Goal: Task Accomplishment & Management: Manage account settings

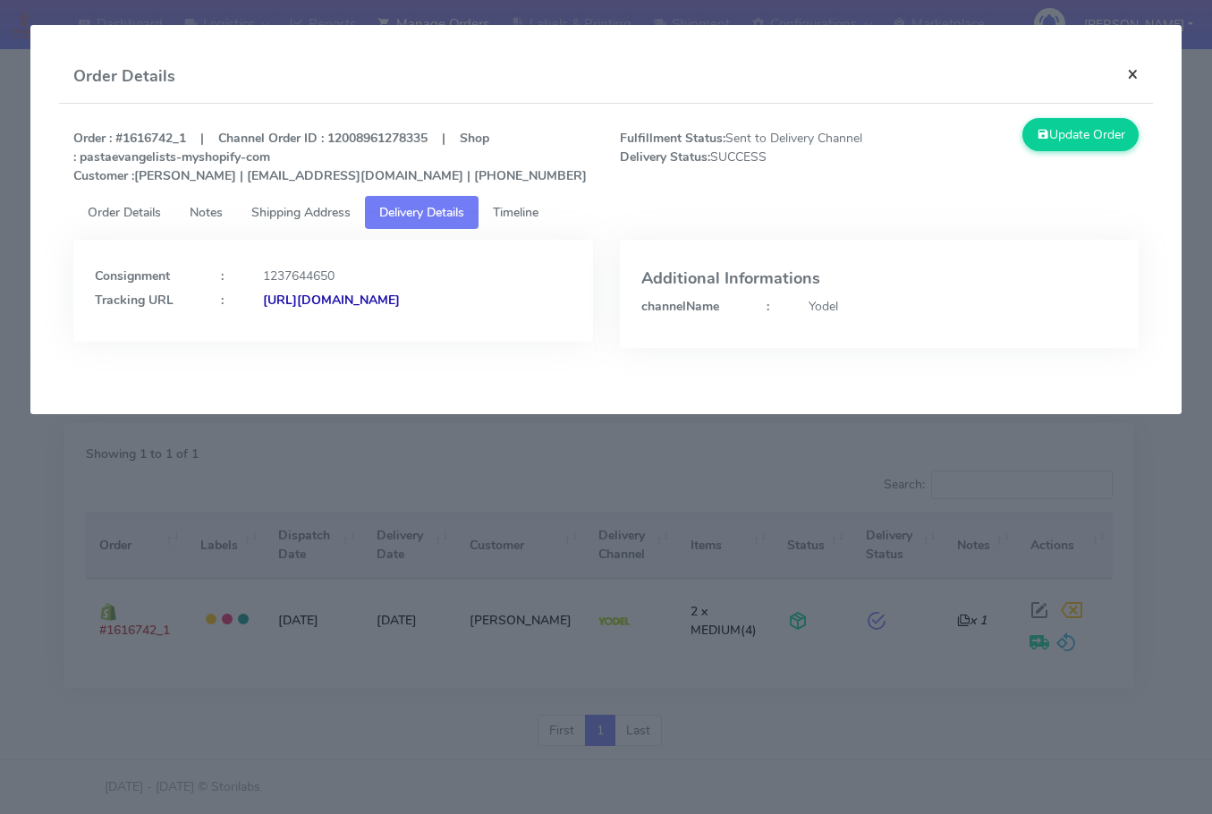
click at [1146, 79] on button "×" at bounding box center [1133, 73] width 40 height 47
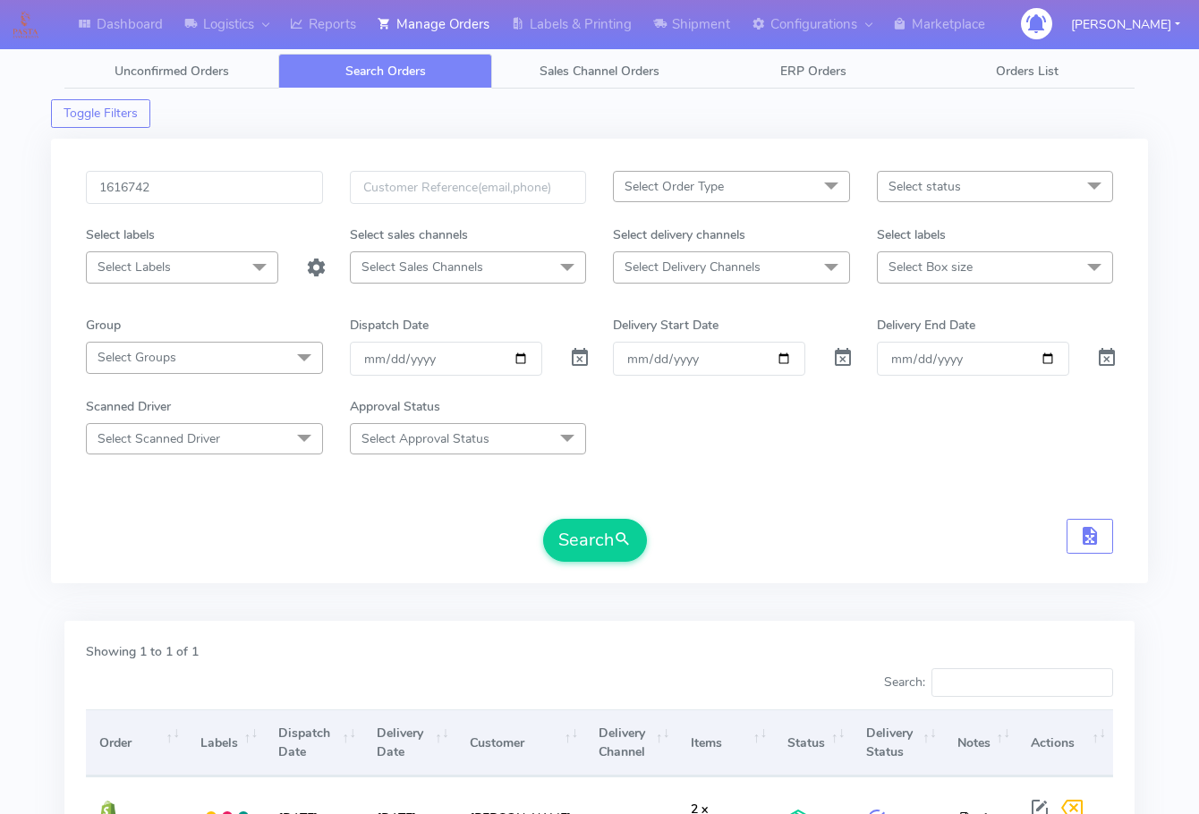
click at [222, 146] on div "1616742 Select Order Type Select All MEALS ATAVI One Off Pasta Club Gift Kit Ev…" at bounding box center [599, 361] width 1097 height 445
click at [220, 182] on input "1616742" at bounding box center [204, 187] width 237 height 33
paste input "38"
type input "1616738"
click at [608, 546] on button "Search" at bounding box center [595, 540] width 104 height 43
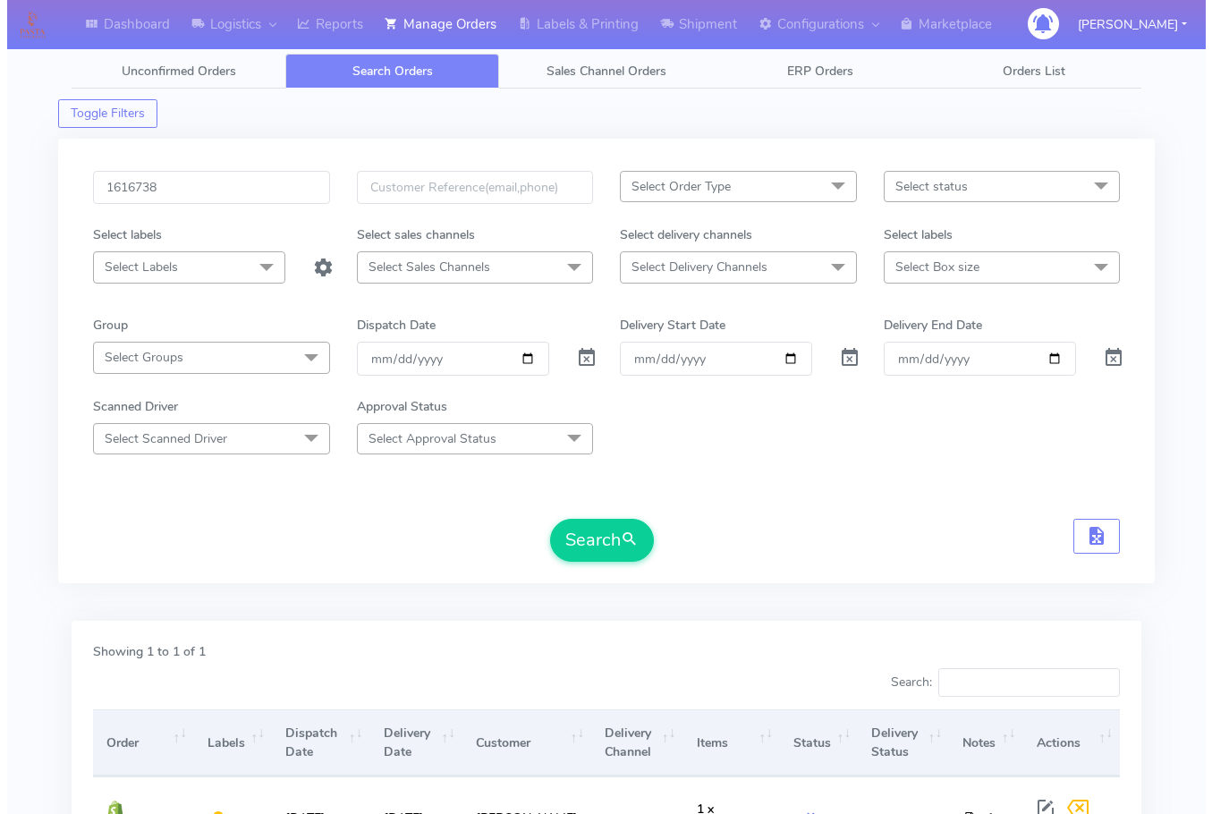
scroll to position [198, 0]
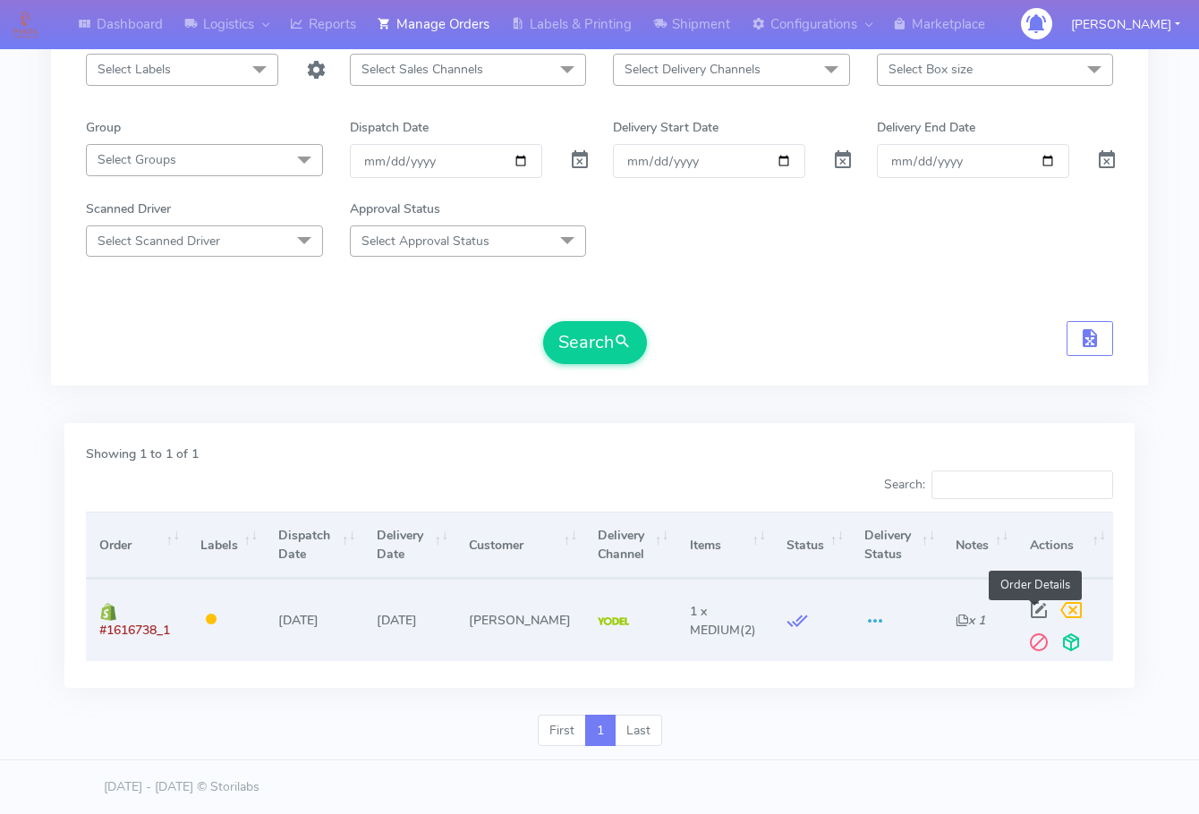
click at [1037, 612] on span at bounding box center [1039, 614] width 32 height 17
select select "5"
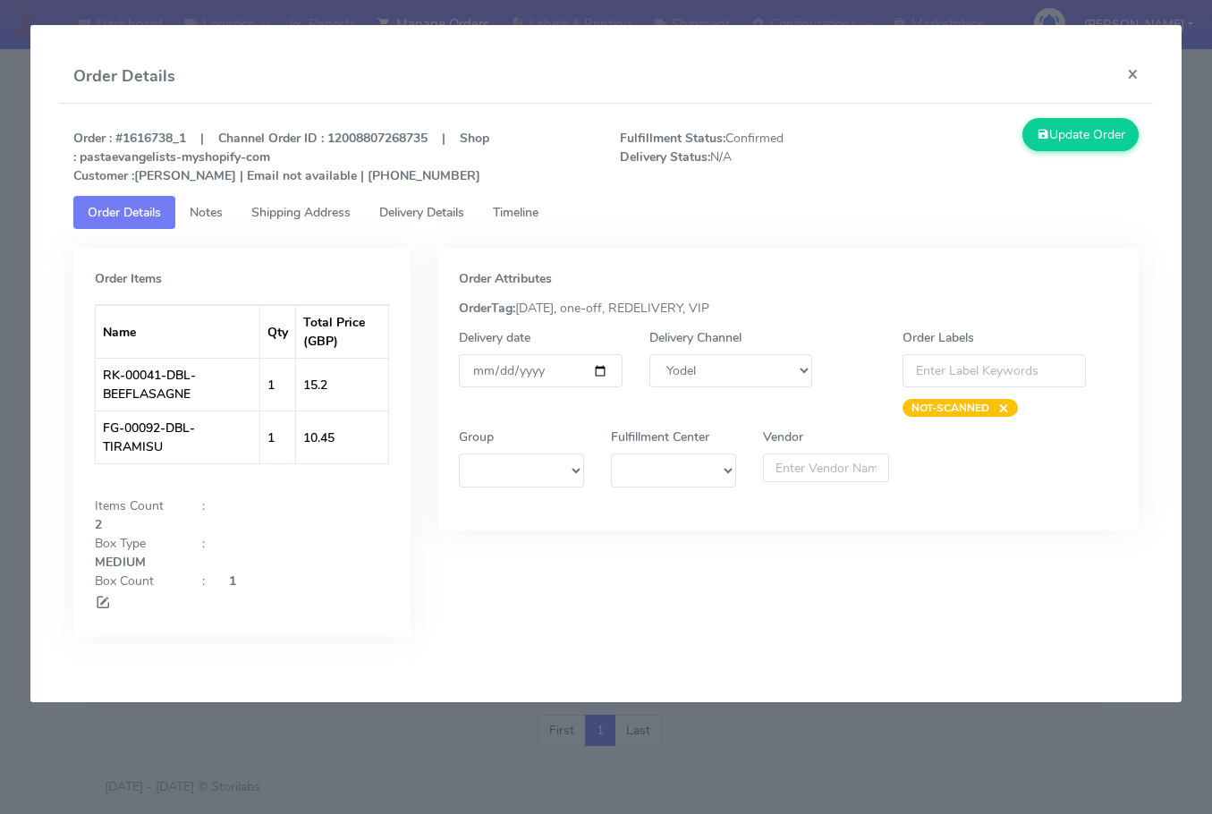
click at [304, 203] on link "Shipping Address" at bounding box center [301, 212] width 128 height 33
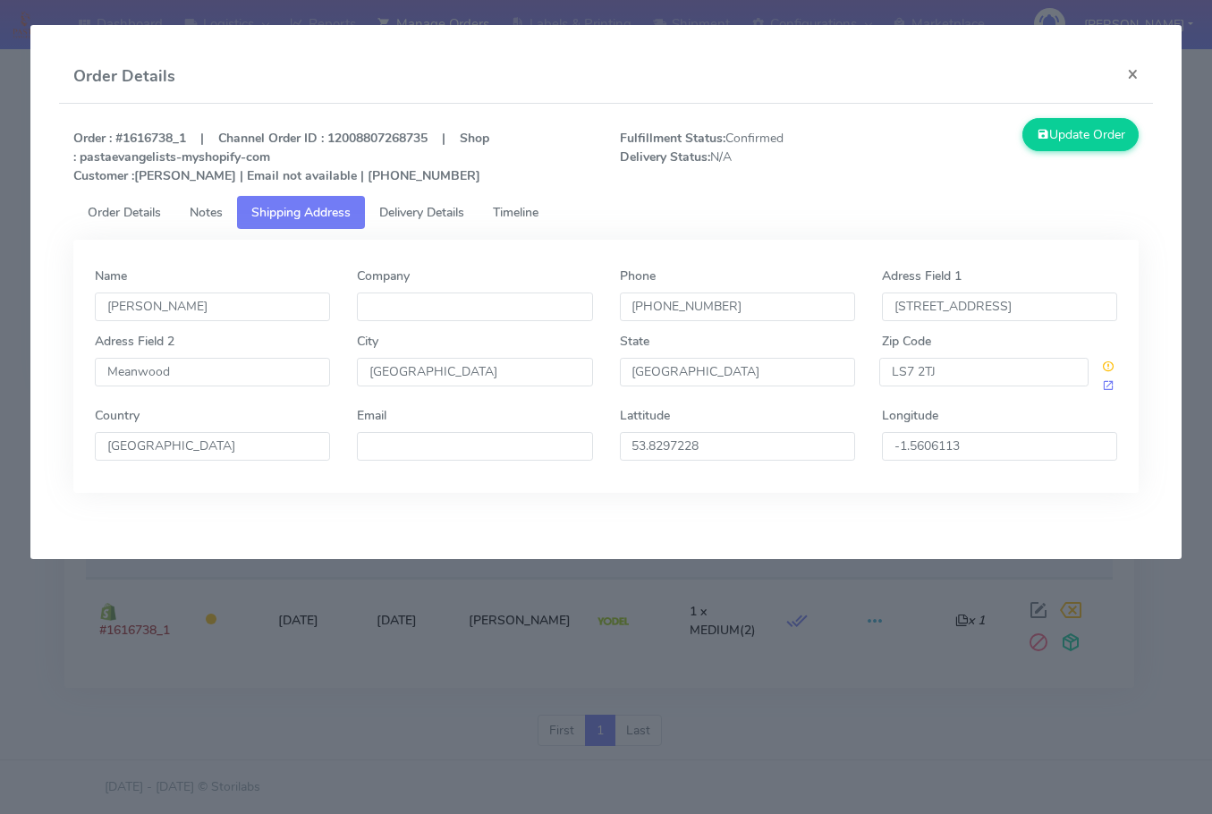
click at [412, 211] on span "Delivery Details" at bounding box center [421, 212] width 85 height 17
